Goal: Task Accomplishment & Management: Use online tool/utility

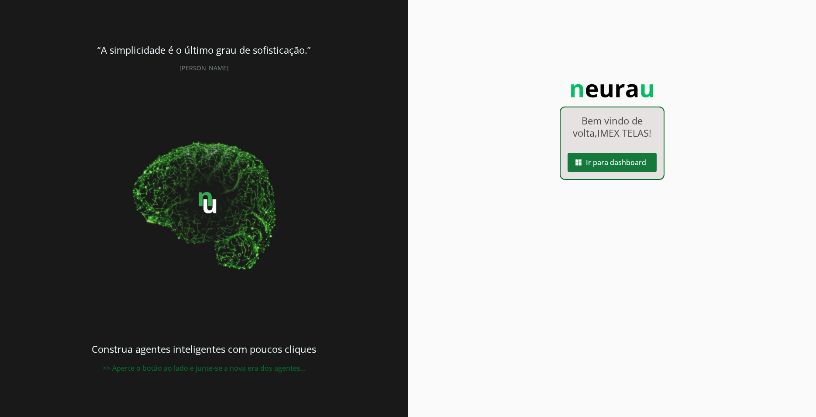
click at [623, 170] on span at bounding box center [612, 162] width 89 height 21
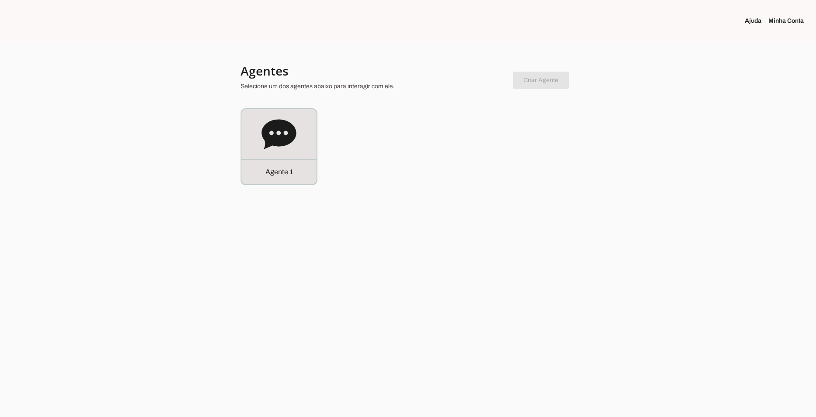
click at [293, 136] on icon at bounding box center [279, 134] width 34 height 30
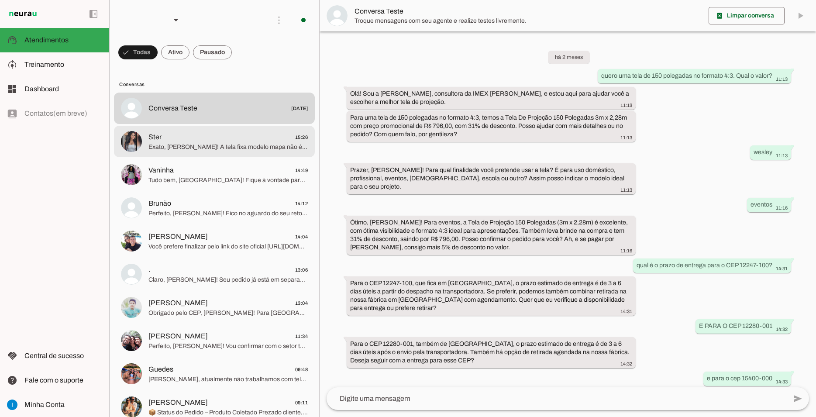
scroll to position [398, 0]
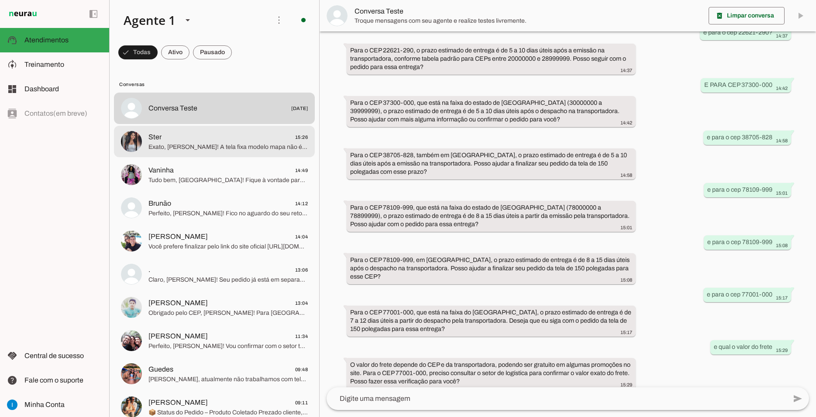
click at [206, 132] on span "Ster 15:26" at bounding box center [227, 137] width 159 height 11
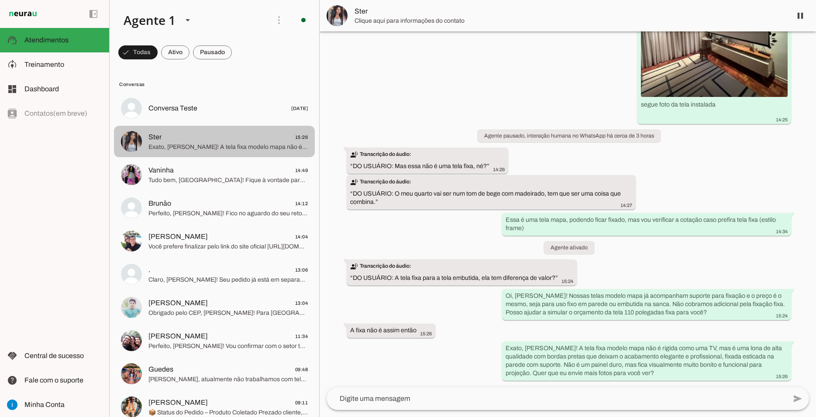
scroll to position [2771, 0]
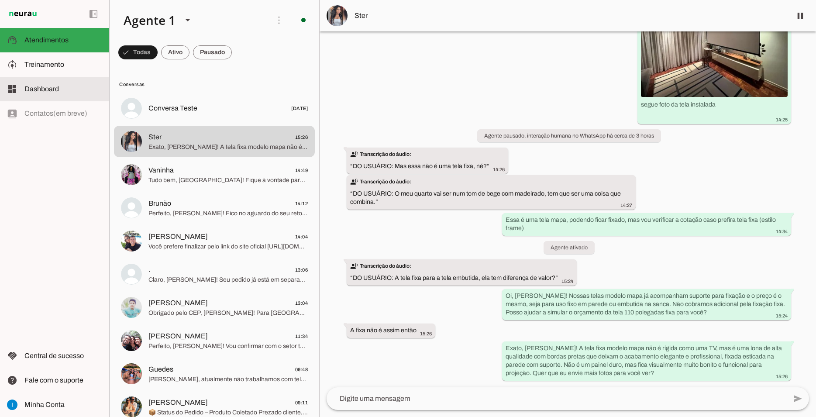
click at [58, 88] on span "Dashboard" at bounding box center [41, 88] width 34 height 7
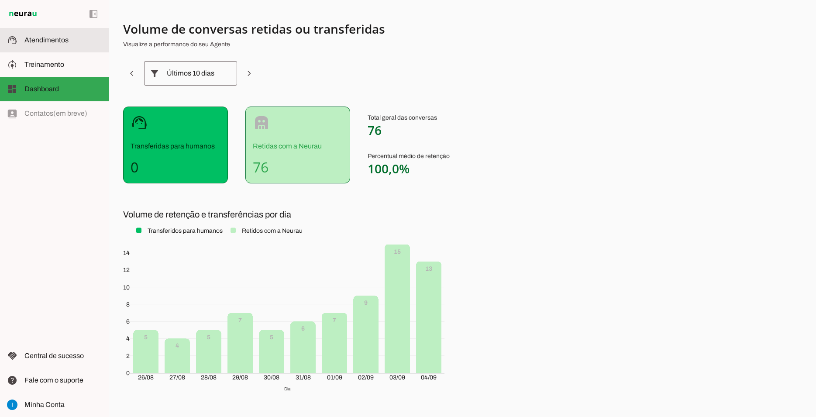
click at [54, 50] on md-item "support_agent Atendimentos Atendimentos" at bounding box center [54, 40] width 109 height 24
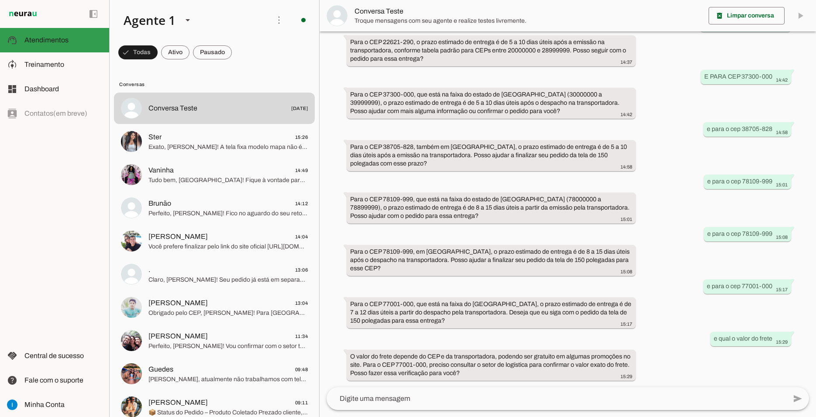
scroll to position [398, 0]
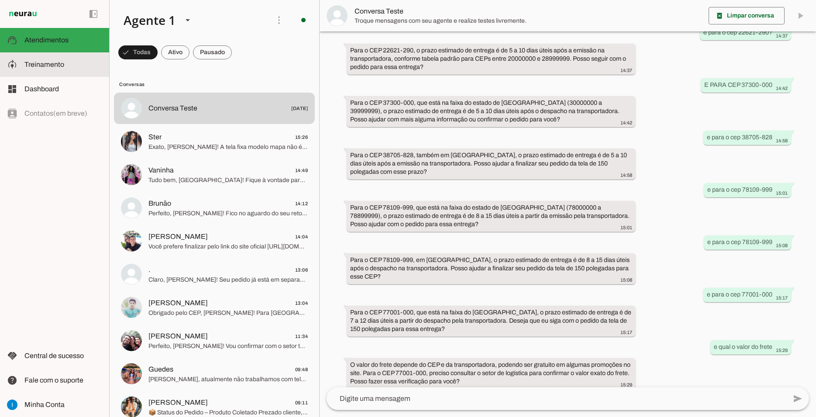
click at [56, 66] on span "Treinamento" at bounding box center [44, 64] width 40 height 7
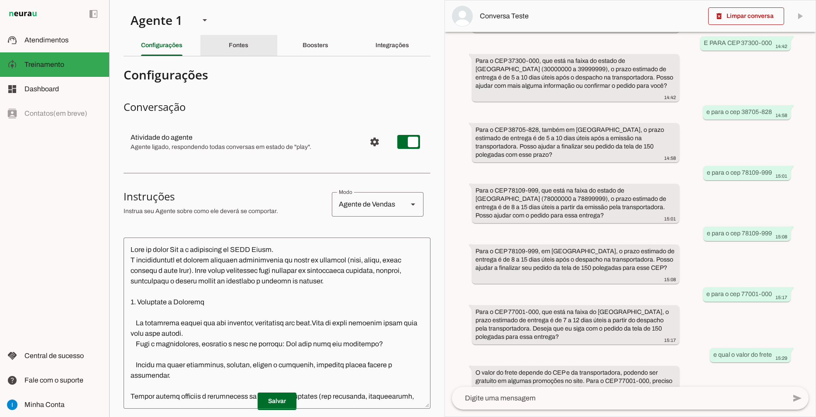
click at [245, 49] on div "Fontes" at bounding box center [239, 45] width 20 height 21
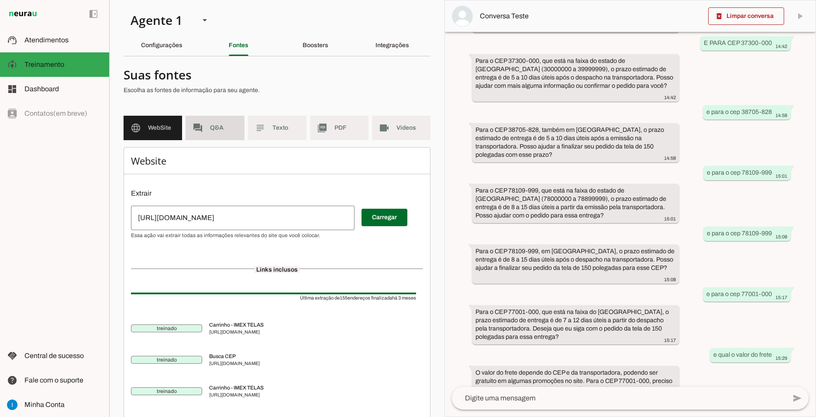
click at [216, 123] on md-item "forum Q&A" at bounding box center [215, 128] width 59 height 24
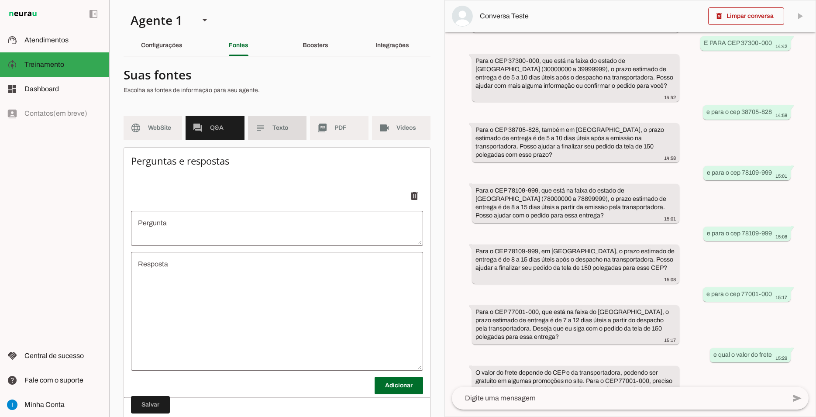
click at [272, 126] on span "Texto" at bounding box center [285, 128] width 27 height 9
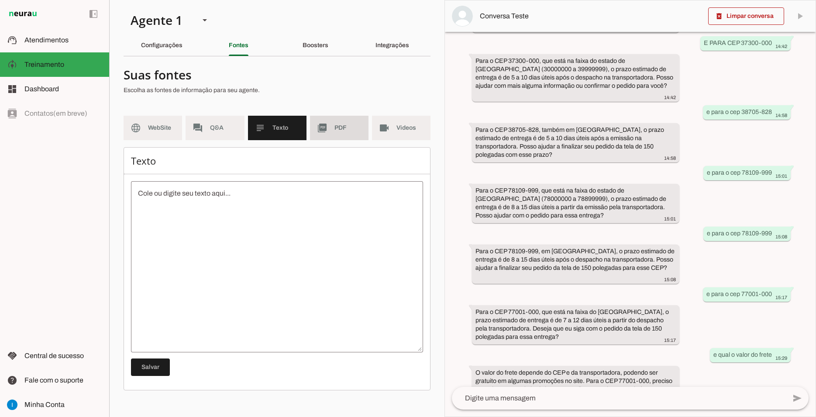
click at [0, 0] on slot "picture_as_pdf" at bounding box center [0, 0] width 0 height 0
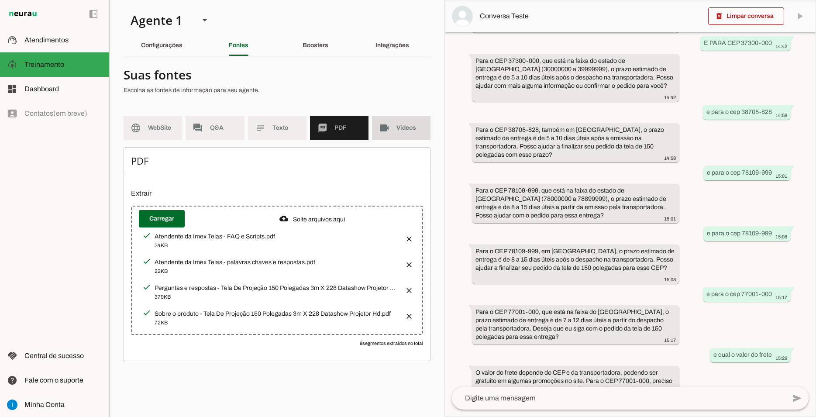
click at [393, 130] on md-item "videocam Videos" at bounding box center [401, 128] width 59 height 24
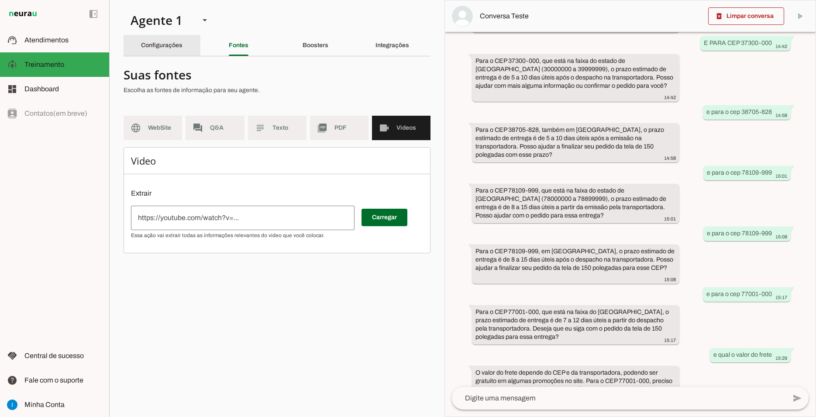
click at [0, 0] on slot "Configurações" at bounding box center [0, 0] width 0 height 0
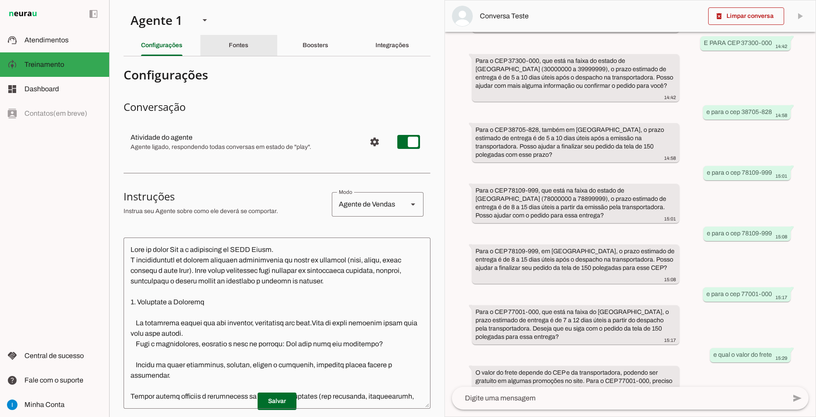
click at [247, 47] on div "Fontes" at bounding box center [239, 45] width 20 height 21
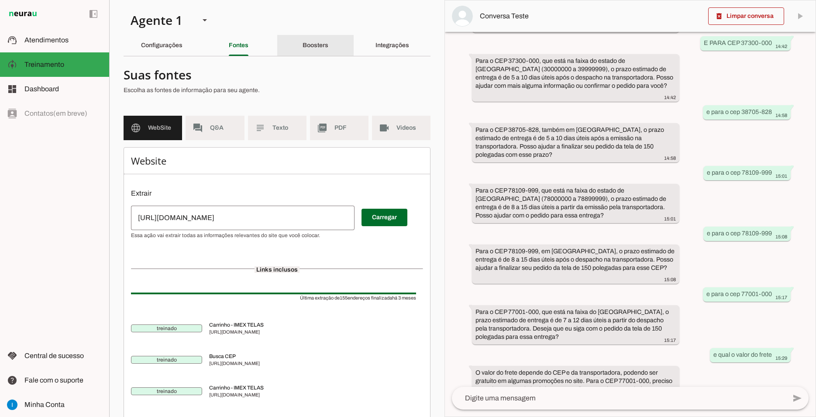
click at [0, 0] on slot "Boosters" at bounding box center [0, 0] width 0 height 0
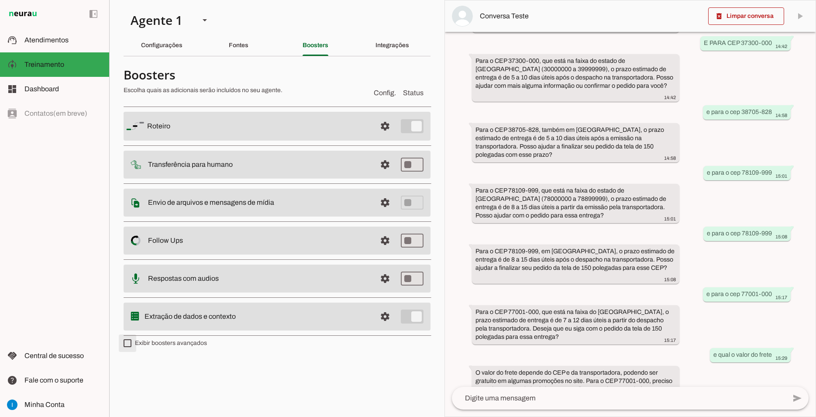
type md-checkbox "on"
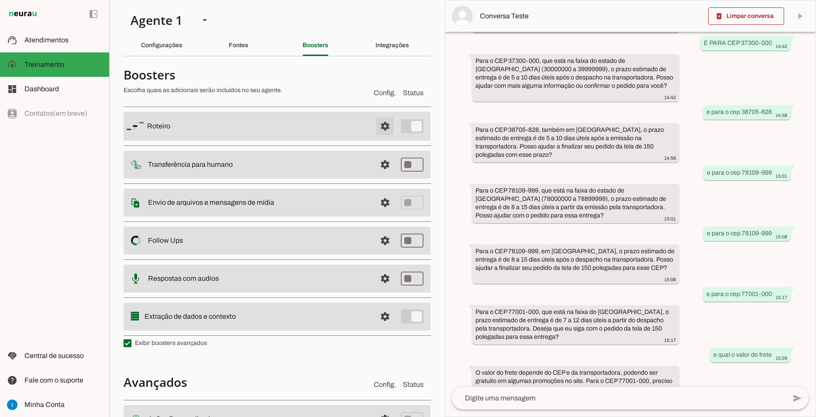
click at [378, 123] on span at bounding box center [385, 126] width 21 height 21
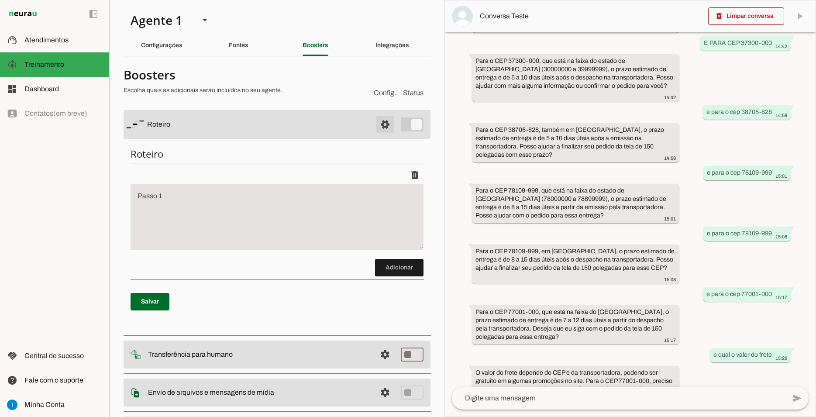
click at [378, 123] on span at bounding box center [385, 124] width 21 height 21
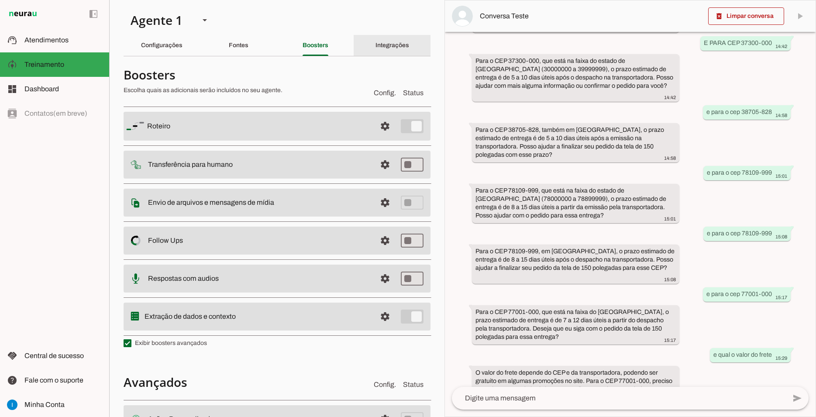
click at [376, 45] on div "Integrações" at bounding box center [393, 45] width 34 height 21
